Goal: Task Accomplishment & Management: Complete application form

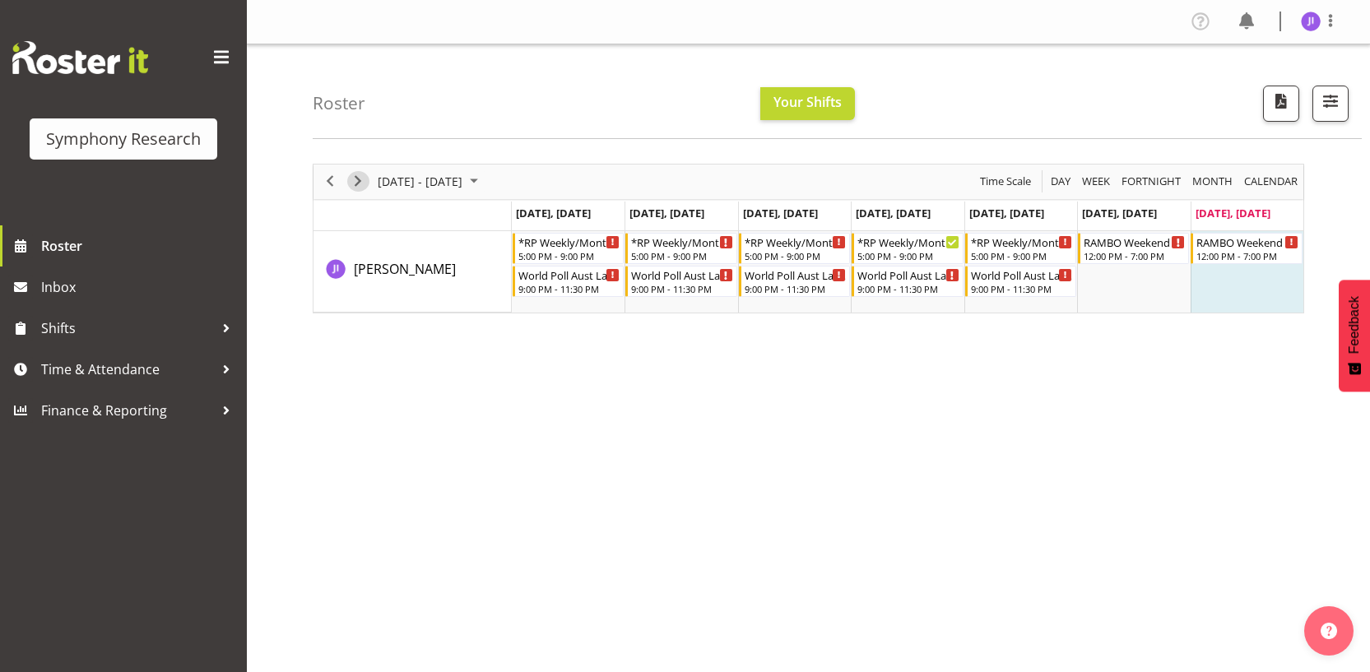
click at [360, 183] on span "Next" at bounding box center [358, 181] width 20 height 21
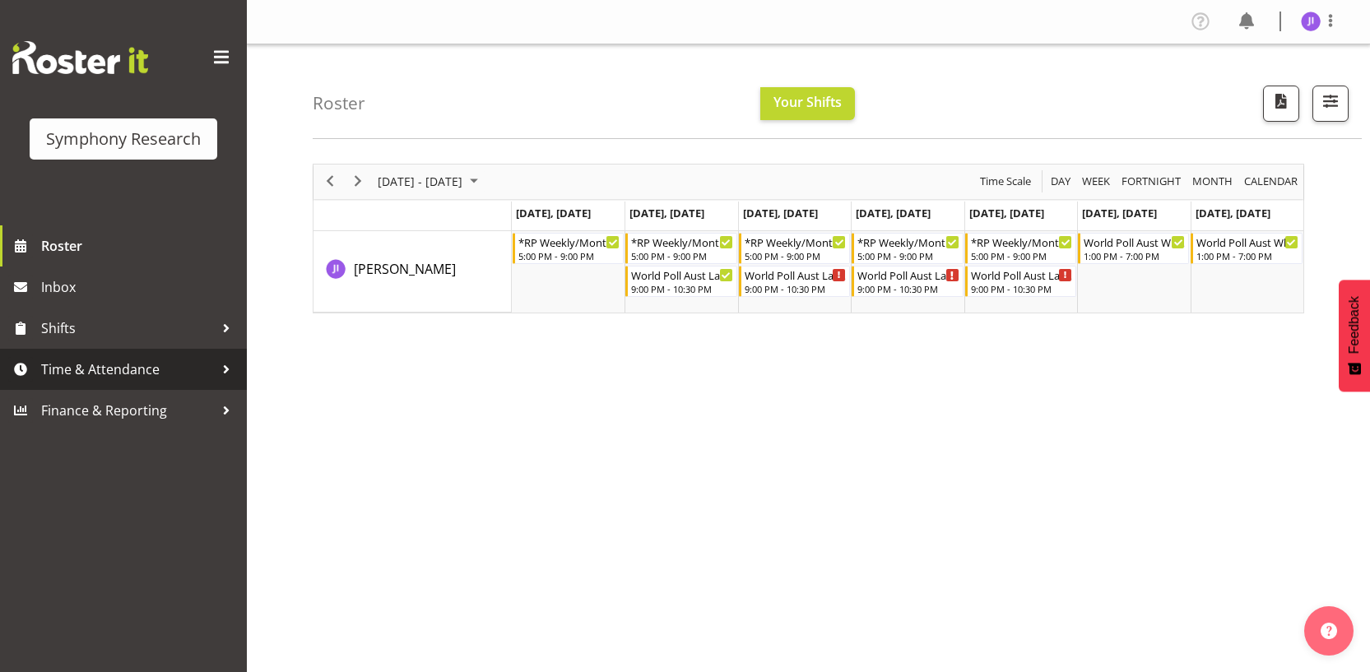
click at [116, 383] on link "Time & Attendance" at bounding box center [123, 369] width 247 height 41
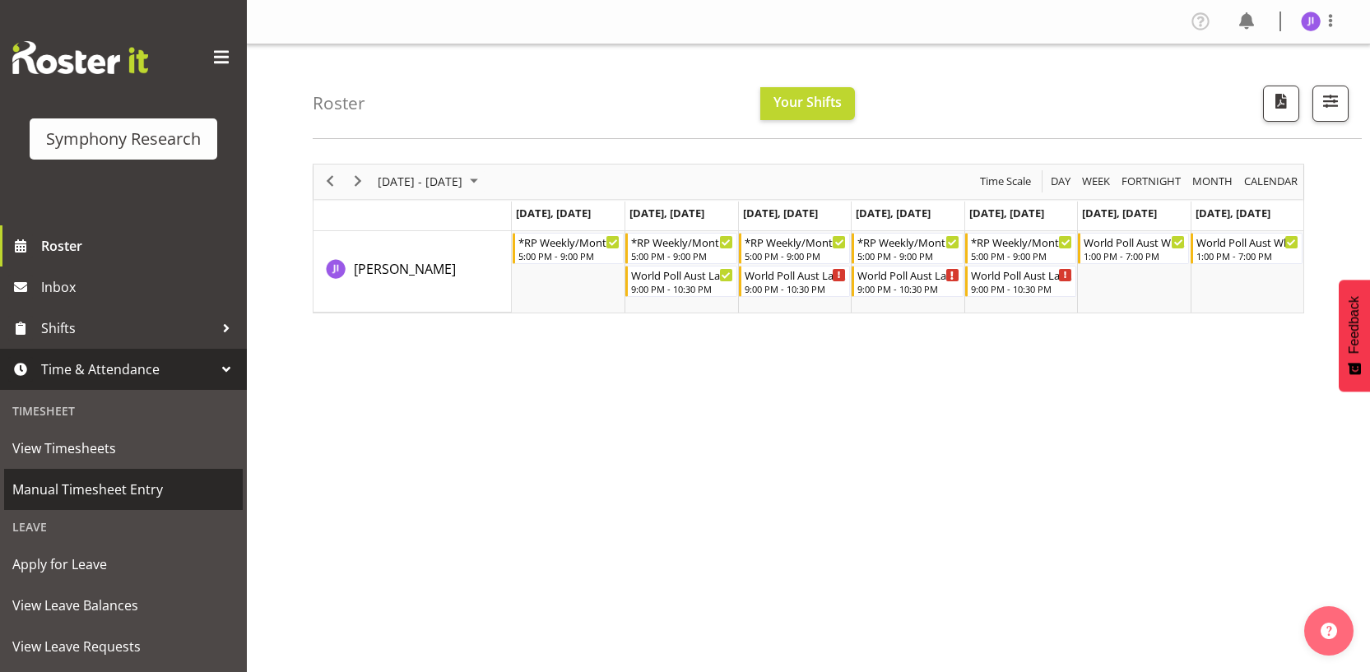
click at [116, 497] on span "Manual Timesheet Entry" at bounding box center [123, 489] width 222 height 25
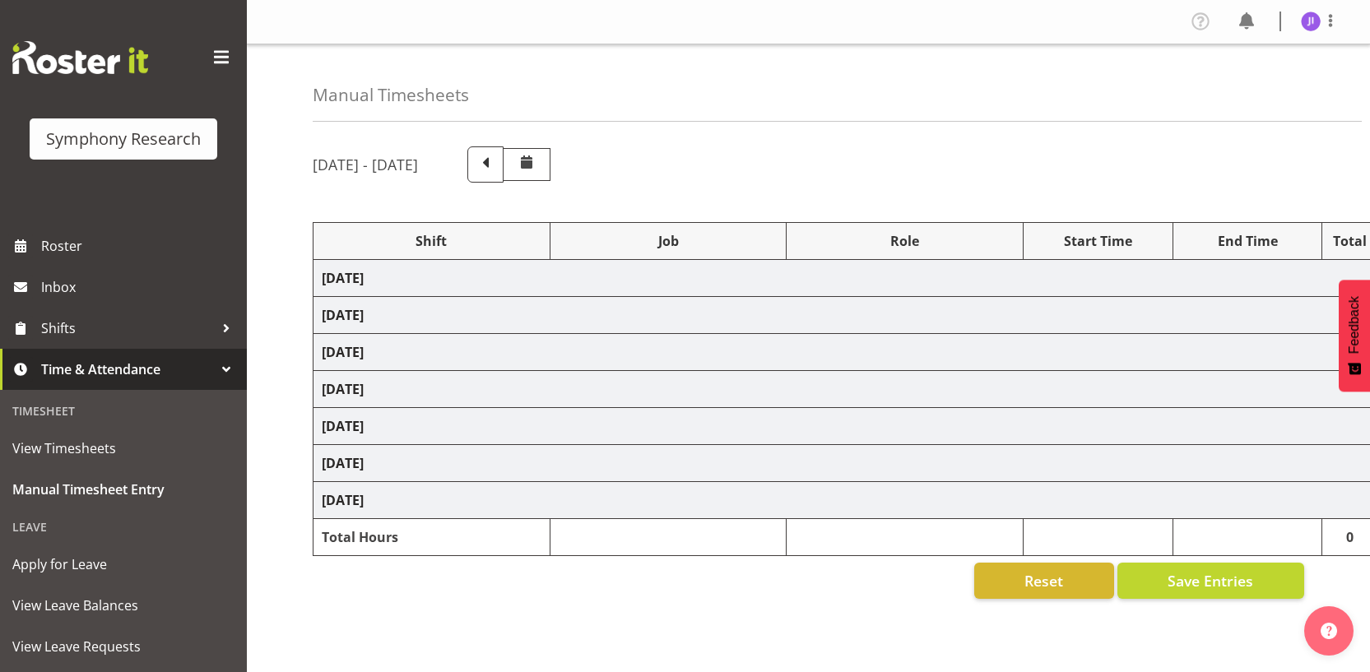
select select "48116"
select select "10731"
select select "48116"
select select "10499"
select select "48116"
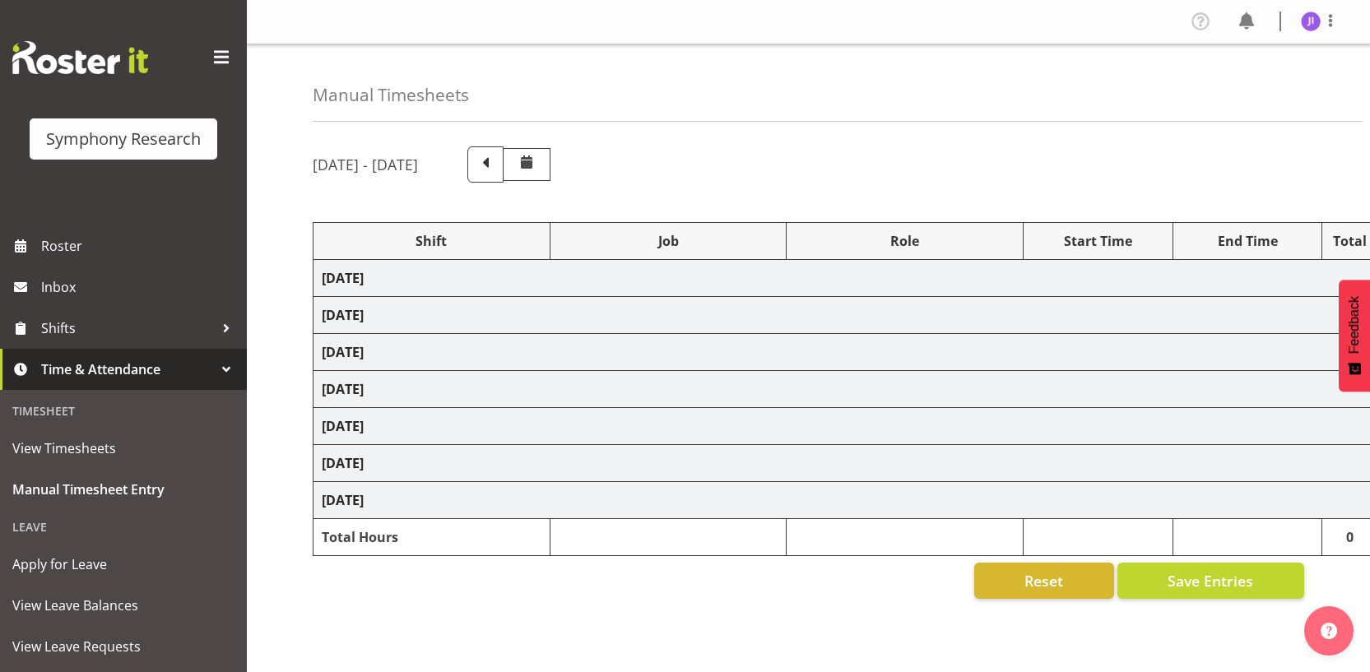
select select "10731"
select select "48116"
select select "10499"
select select "48116"
select select "10730"
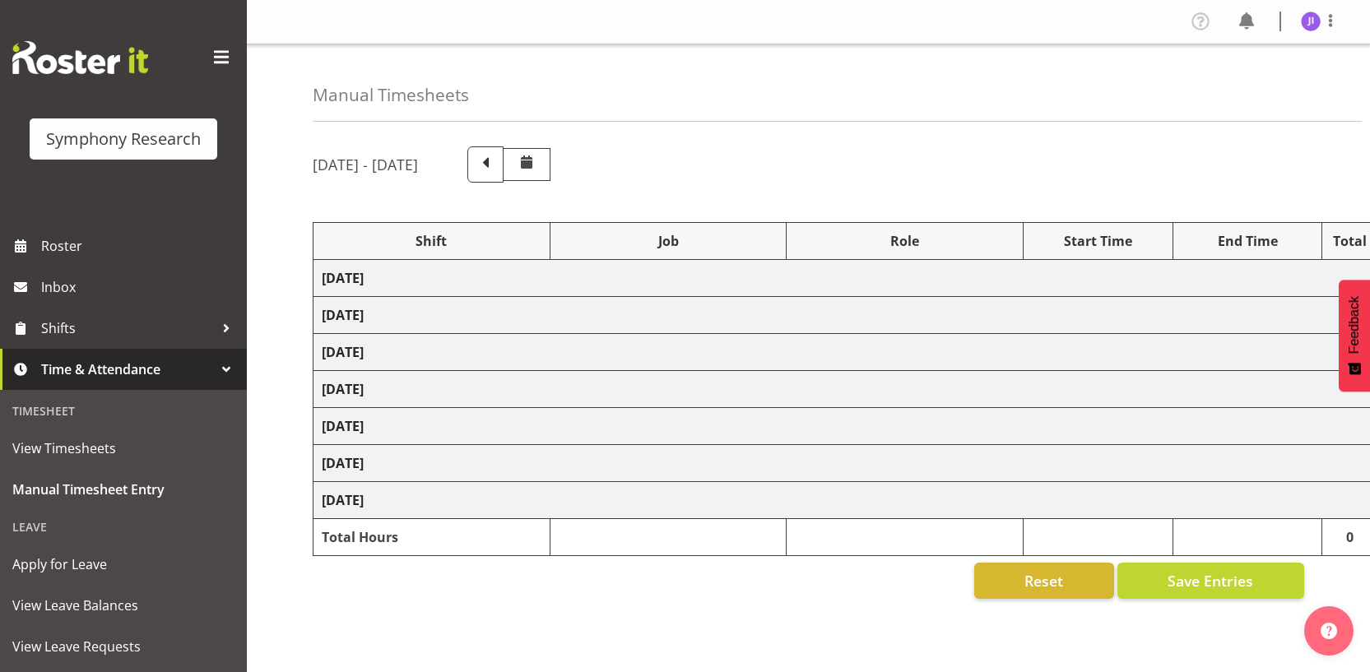
select select "48116"
select select "10499"
select select "48116"
select select "10731"
select select "48116"
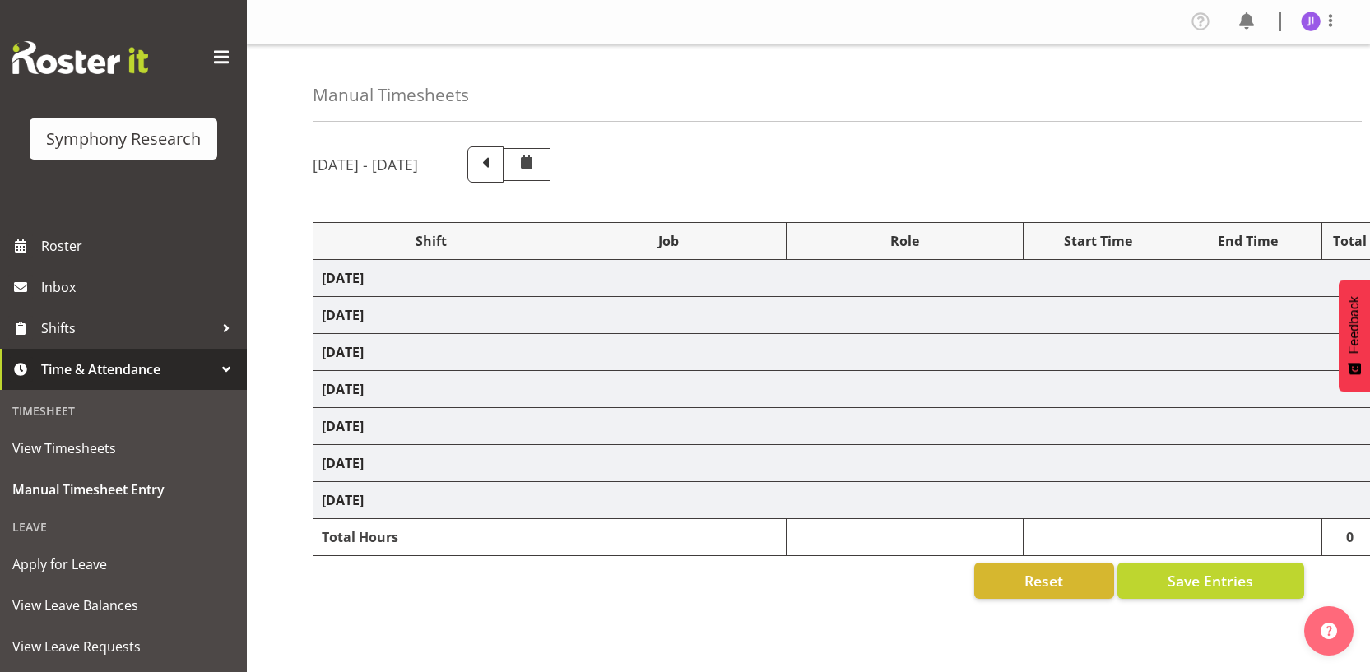
select select "10499"
select select "48116"
select select "10730"
select select "48116"
select select "10499"
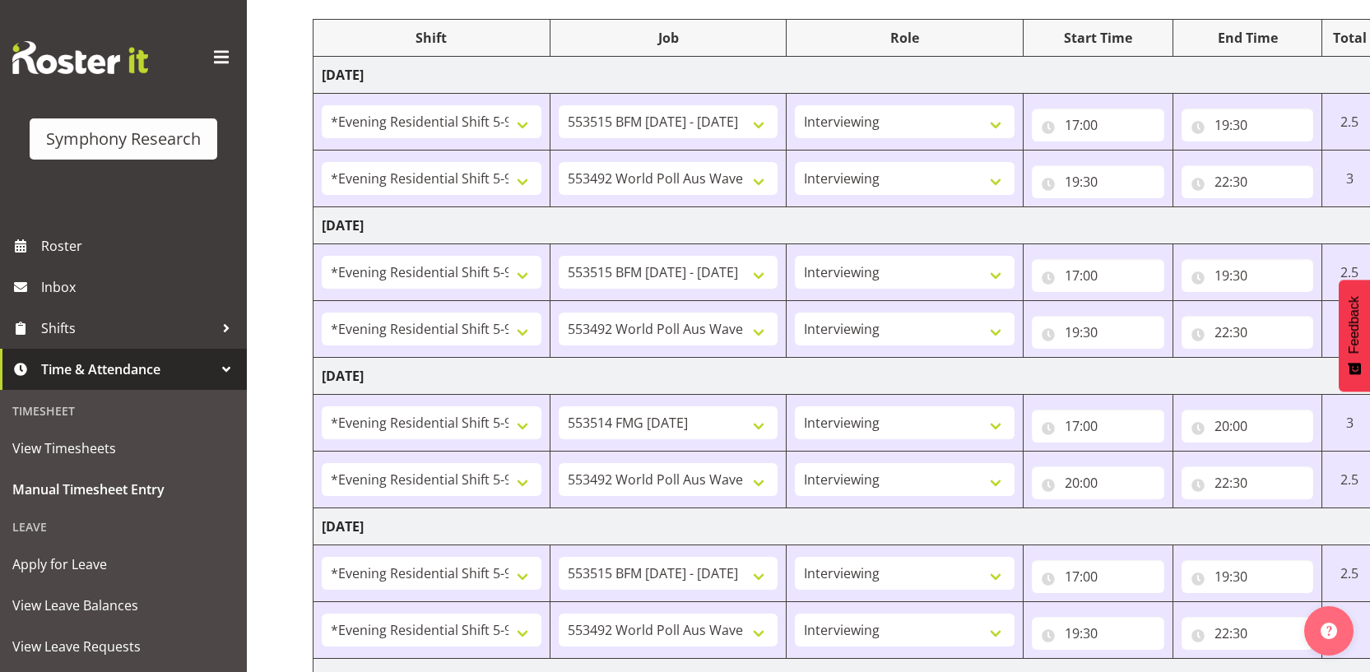
scroll to position [633, 0]
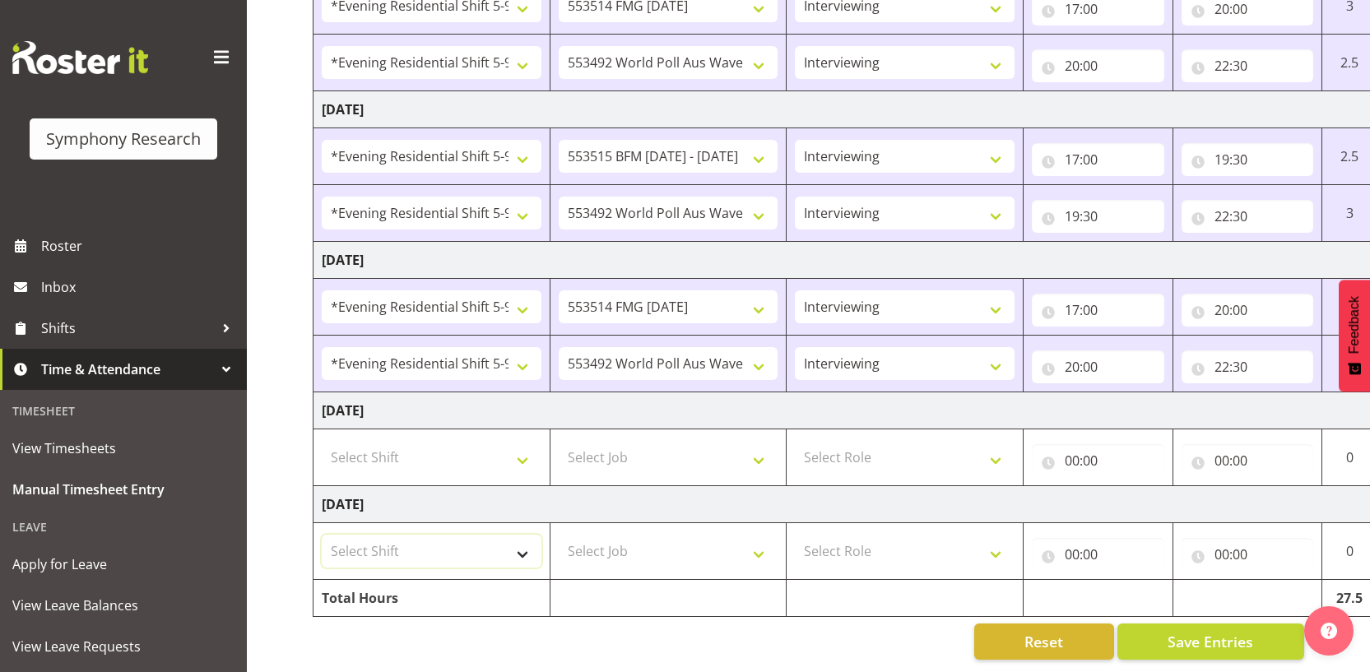
click at [430, 551] on select "Select Shift !!Weekend Residential (Roster IT Shift Label) *Business 9/10am ~ 4…" at bounding box center [432, 551] width 220 height 33
select select "17154"
click at [322, 535] on select "Select Shift !!Weekend Residential (Roster IT Shift Label) *Business 9/10am ~ 4…" at bounding box center [432, 551] width 220 height 33
click at [667, 535] on select "Select Job 550060 IF Admin 553492 World Poll Aus Wave 2 Main 2025 553493 World …" at bounding box center [669, 551] width 220 height 33
select select "10732"
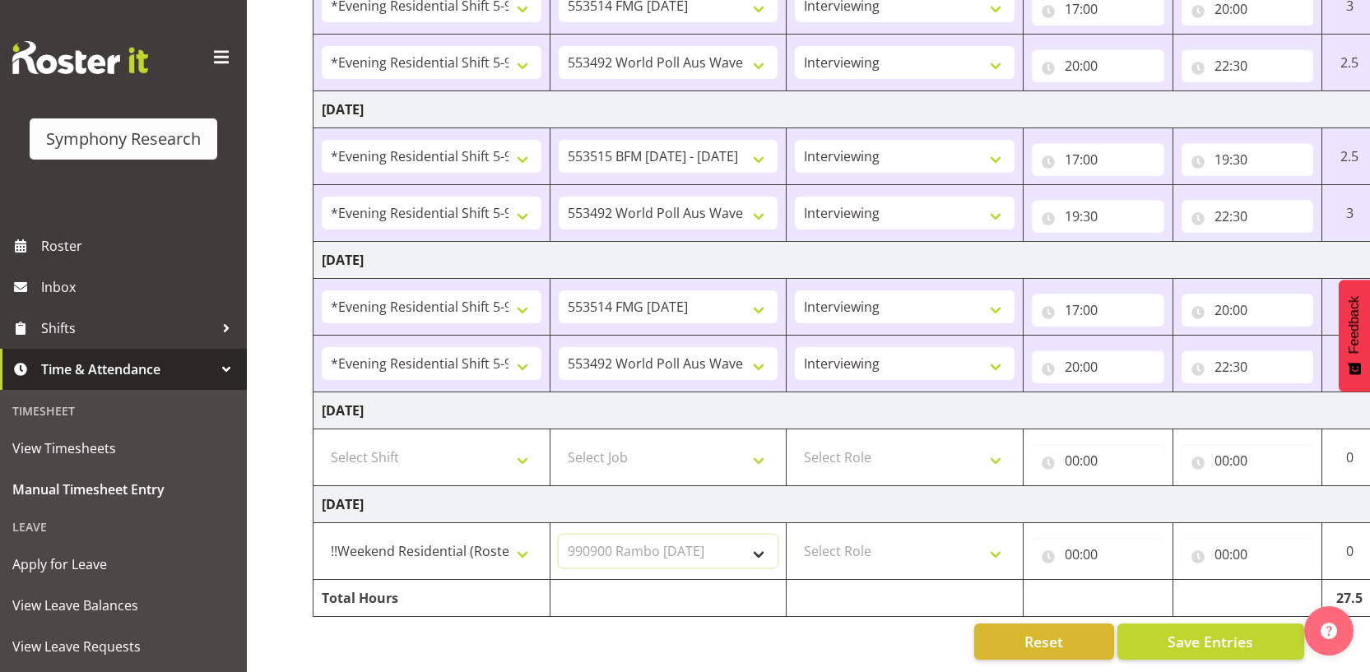
click at [559, 535] on select "Select Job 550060 IF Admin 553492 World Poll Aus Wave 2 Main 2025 553493 World …" at bounding box center [669, 551] width 220 height 33
click at [904, 537] on select "Select Role Interviewing Briefing" at bounding box center [905, 551] width 220 height 33
select select "47"
click at [795, 535] on select "Select Role Interviewing Briefing" at bounding box center [905, 551] width 220 height 33
click at [1072, 541] on input "00:00" at bounding box center [1098, 554] width 132 height 33
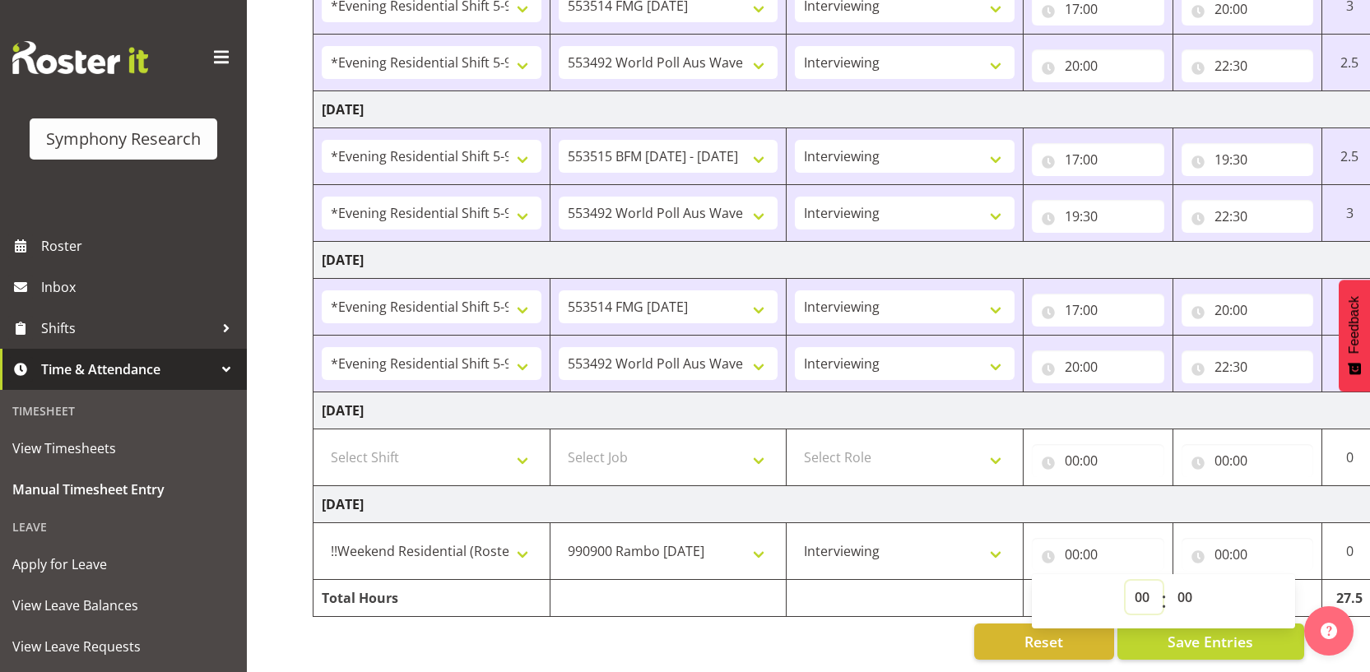
click at [1132, 585] on select "00 01 02 03 04 05 06 07 08 09 10 11 12 13 14 15 16 17 18 19 20 21 22 23" at bounding box center [1144, 597] width 37 height 33
select select "12"
click at [1126, 581] on select "00 01 02 03 04 05 06 07 08 09 10 11 12 13 14 15 16 17 18 19 20 21 22 23" at bounding box center [1144, 597] width 37 height 33
type input "12:00"
click at [1223, 538] on input "00:00" at bounding box center [1248, 554] width 132 height 33
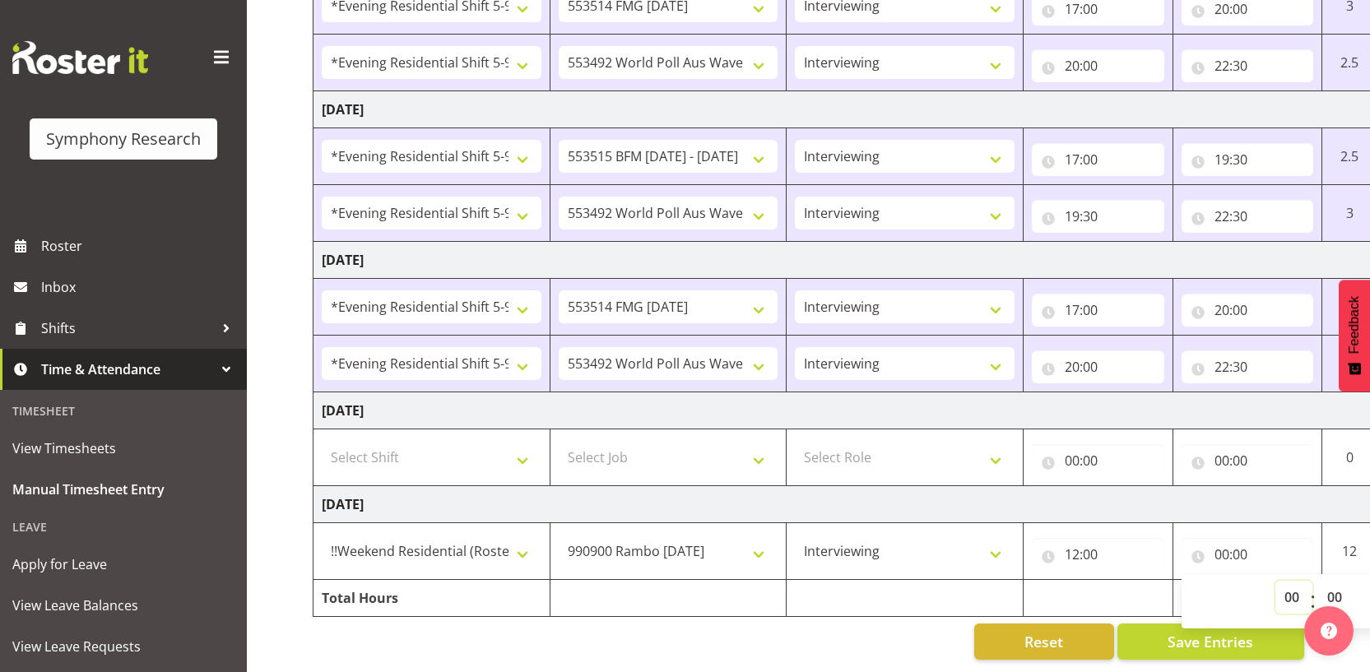
click at [1286, 581] on select "00 01 02 03 04 05 06 07 08 09 10 11 12 13 14 15 16 17 18 19 20 21 22 23" at bounding box center [1294, 597] width 37 height 33
select select "19"
click at [1276, 581] on select "00 01 02 03 04 05 06 07 08 09 10 11 12 13 14 15 16 17 18 19 20 21 22 23" at bounding box center [1294, 597] width 37 height 33
type input "19:00"
click at [1066, 492] on td "Sunday 5th October 2025" at bounding box center [889, 504] width 1151 height 37
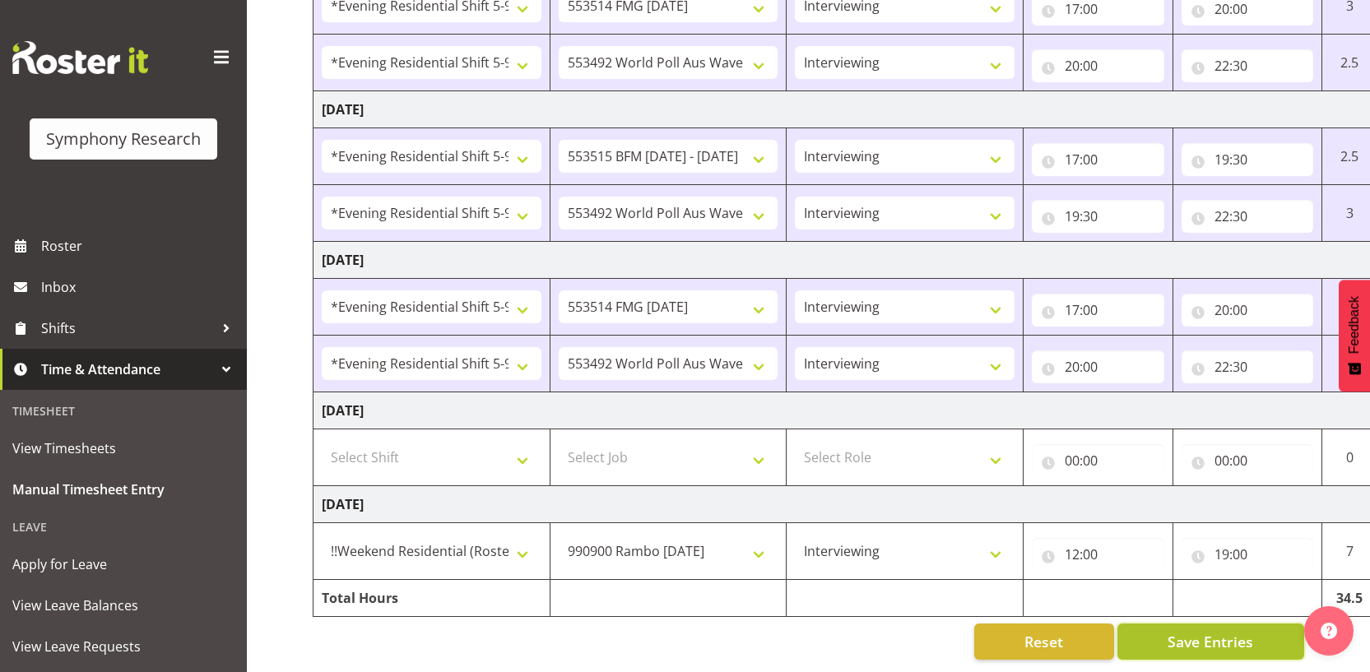
click at [1183, 633] on span "Save Entries" at bounding box center [1211, 641] width 86 height 21
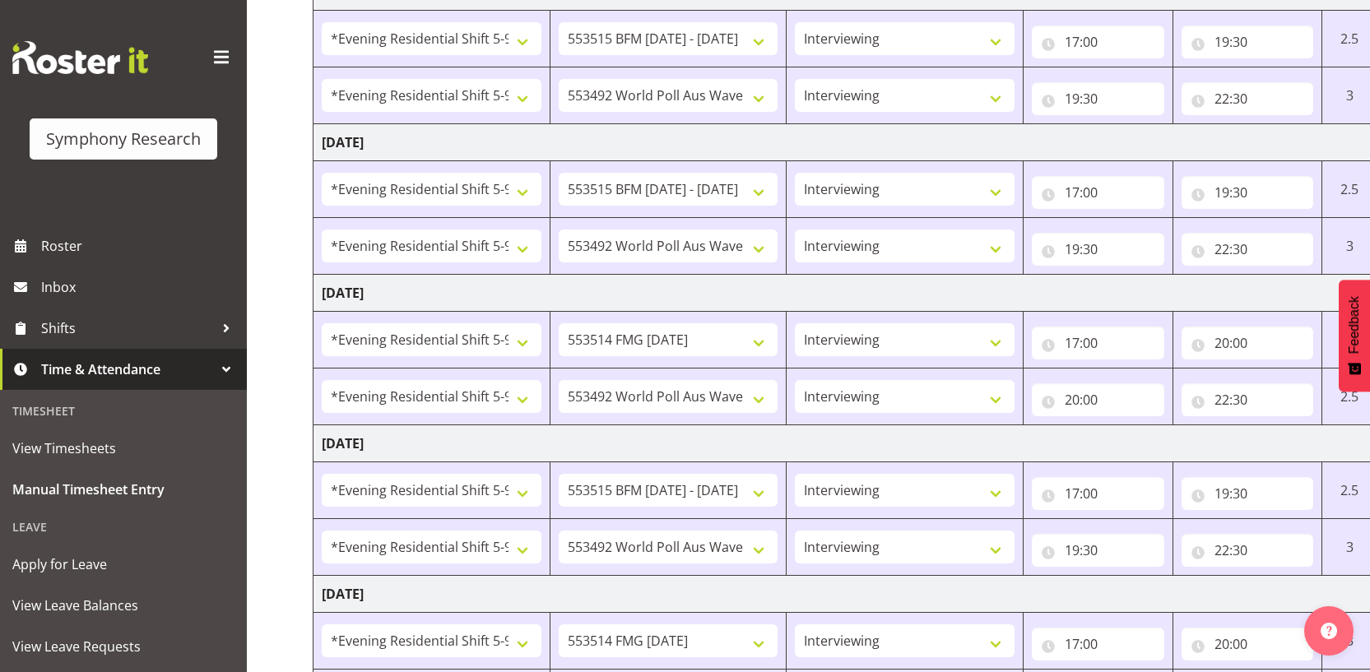
scroll to position [283, 0]
